Goal: Task Accomplishment & Management: Manage account settings

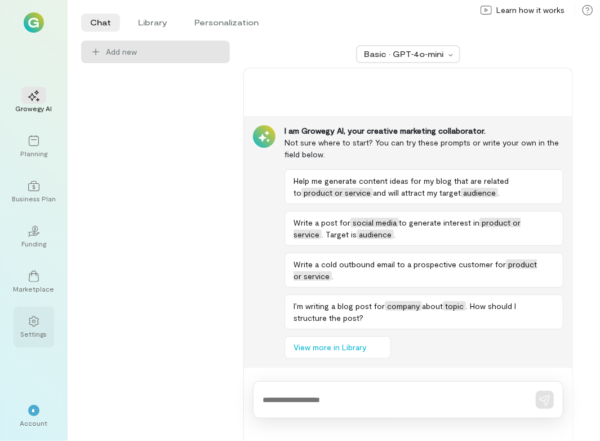
click at [40, 322] on div at bounding box center [33, 320] width 25 height 17
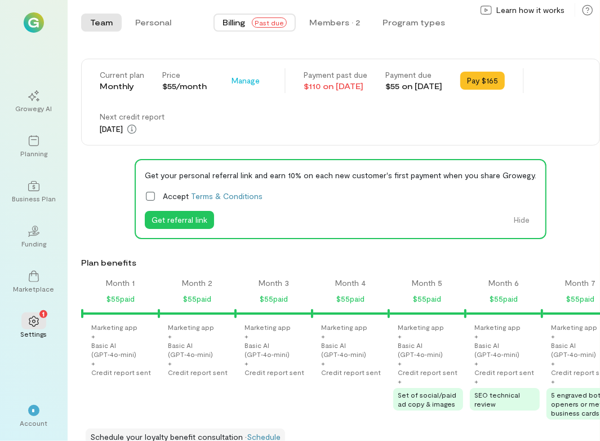
scroll to position [0, 805]
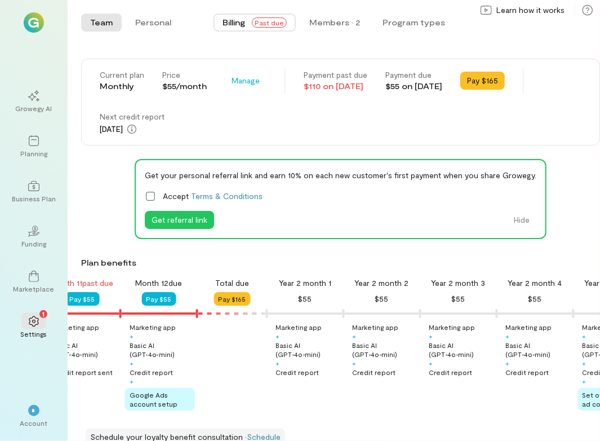
click at [342, 7] on div "Team Personal Billing Past due Members · 2 Program types Team Personal" at bounding box center [334, 22] width 533 height 45
click at [339, 25] on div "Members · 2" at bounding box center [334, 22] width 51 height 11
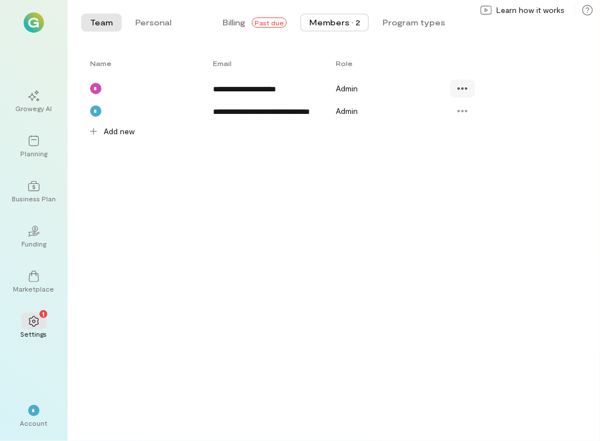
click at [457, 91] on div at bounding box center [462, 88] width 25 height 18
click at [495, 161] on span "Resend invite" at bounding box center [503, 157] width 55 height 11
drag, startPoint x: 16, startPoint y: 412, endPoint x: 54, endPoint y: 425, distance: 40.1
click at [16, 413] on div "* Account" at bounding box center [34, 416] width 41 height 41
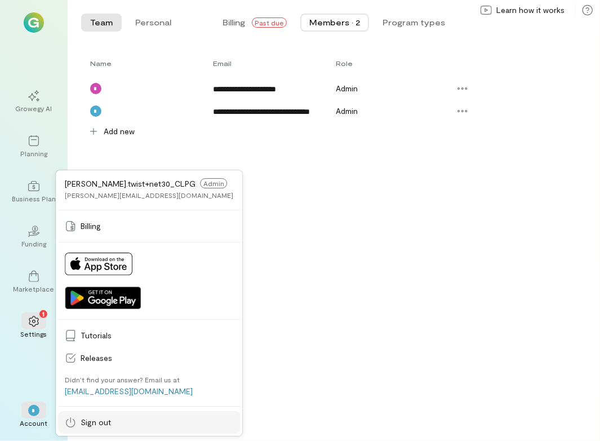
click at [125, 429] on link "Sign out" at bounding box center [149, 422] width 182 height 23
